Goal: Find specific page/section: Find specific page/section

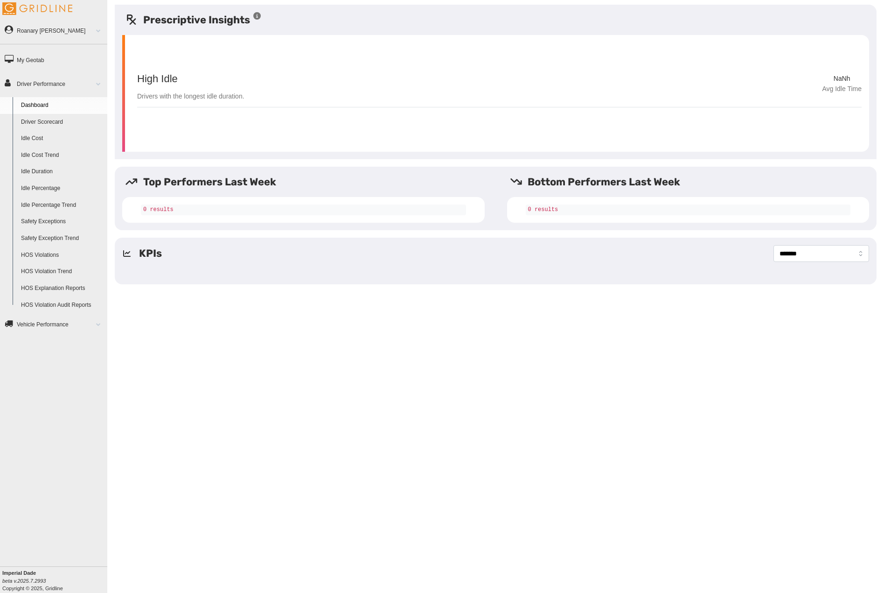
click at [43, 108] on link "Dashboard" at bounding box center [62, 105] width 91 height 17
click at [35, 137] on link "Idle Cost" at bounding box center [62, 138] width 91 height 17
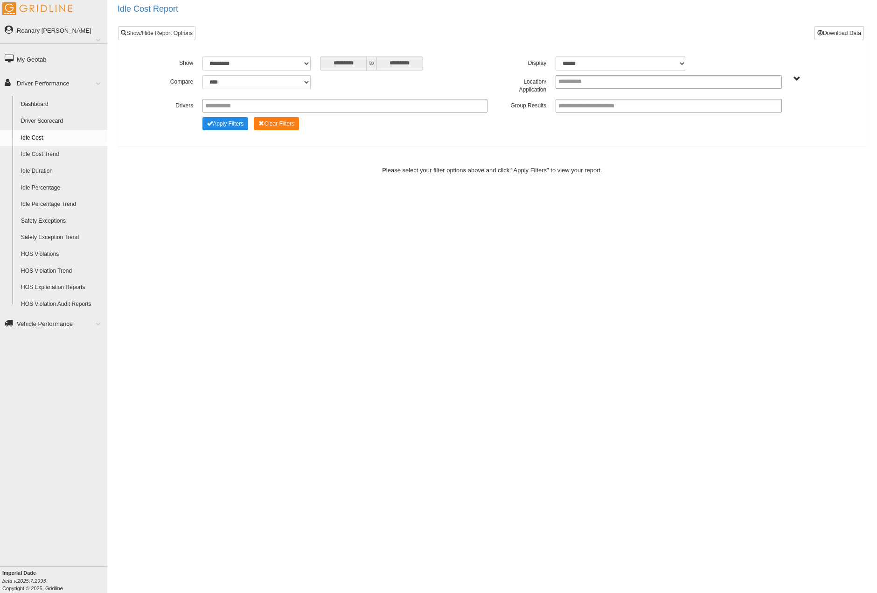
click at [43, 328] on link "Vehicle Performance" at bounding box center [53, 323] width 107 height 21
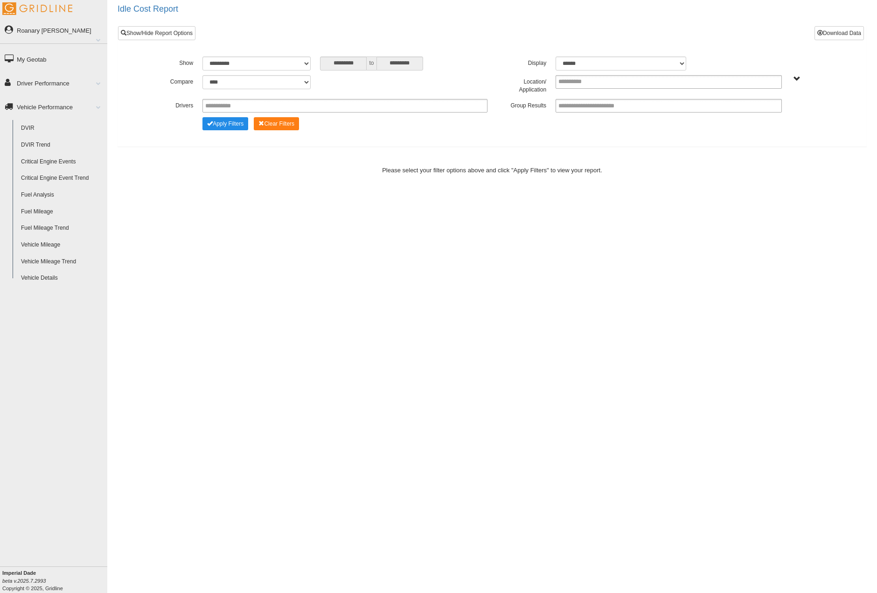
click at [35, 129] on link "DVIR" at bounding box center [62, 128] width 91 height 17
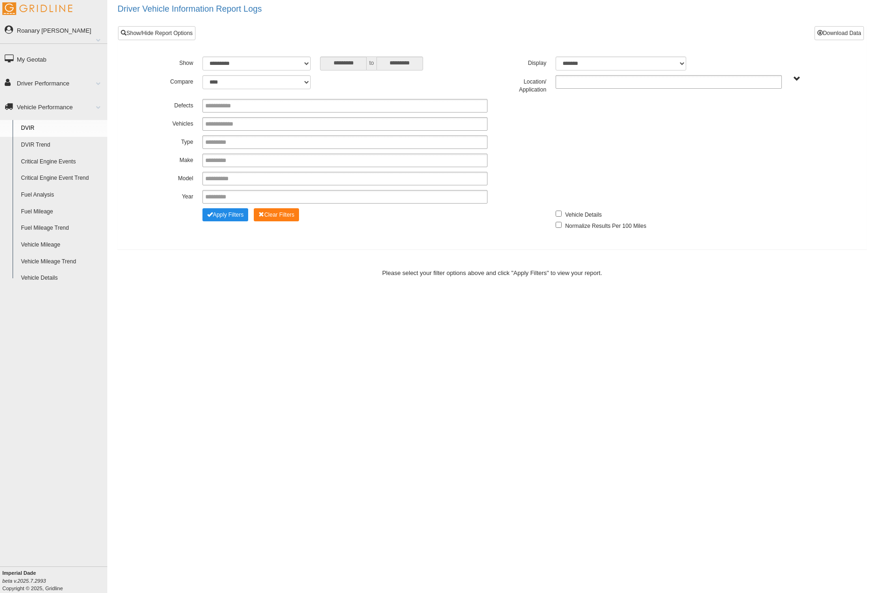
click at [770, 80] on ul at bounding box center [669, 82] width 226 height 14
click at [687, 95] on li "Marquette / Dalco" at bounding box center [668, 95] width 225 height 12
click at [208, 213] on span "Change Filter Options" at bounding box center [210, 214] width 6 height 6
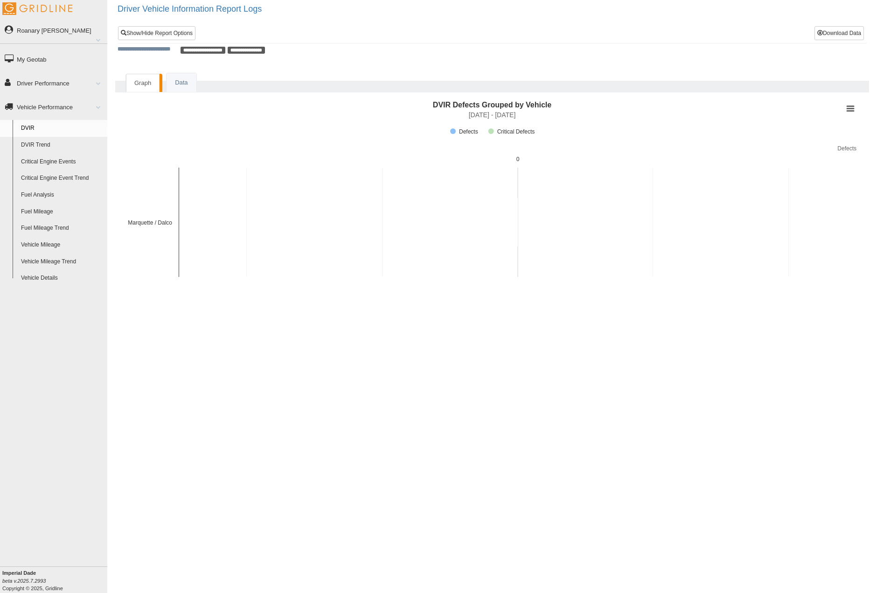
click at [24, 145] on link "DVIR Trend" at bounding box center [62, 145] width 91 height 17
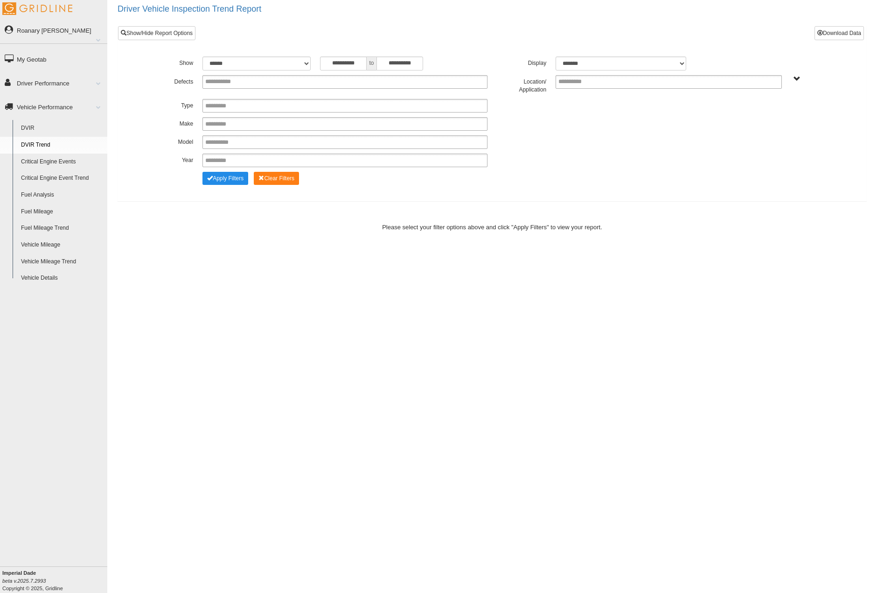
click at [30, 194] on link "Fuel Analysis" at bounding box center [62, 195] width 91 height 17
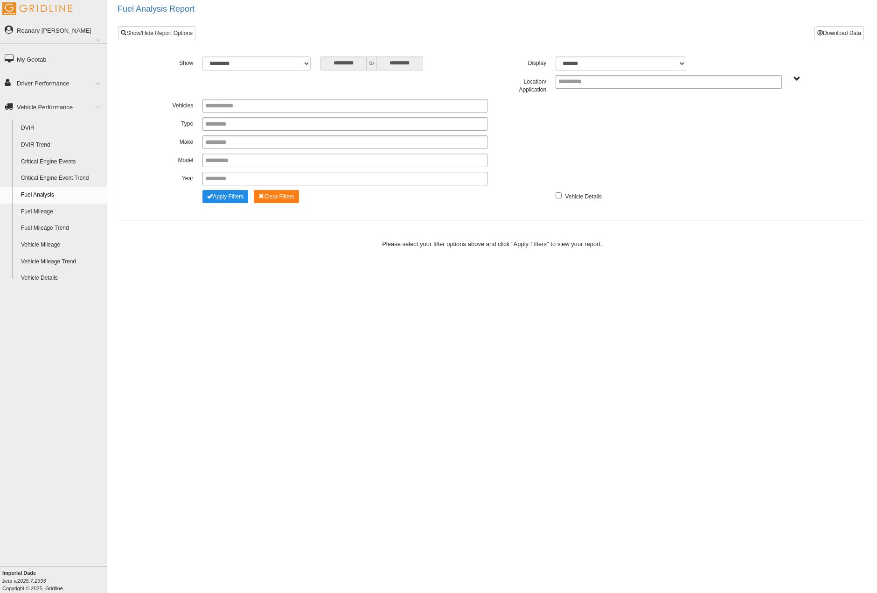
click at [794, 81] on span "Marquette / Dalco" at bounding box center [797, 79] width 7 height 7
click at [763, 112] on button "Marquette / Dalco" at bounding box center [774, 112] width 50 height 10
click at [232, 192] on button "Apply Filters" at bounding box center [226, 196] width 46 height 13
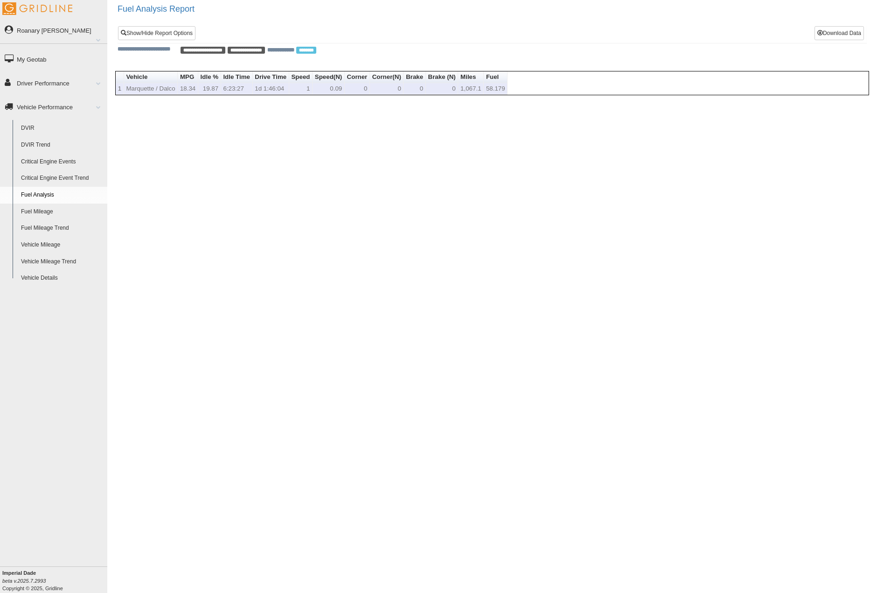
click at [147, 87] on td "Marquette / Dalco" at bounding box center [151, 89] width 54 height 12
click at [140, 87] on td "Marquette / Dalco" at bounding box center [151, 89] width 54 height 12
click at [228, 213] on div "**********" at bounding box center [492, 296] width 770 height 593
